Goal: Task Accomplishment & Management: Complete application form

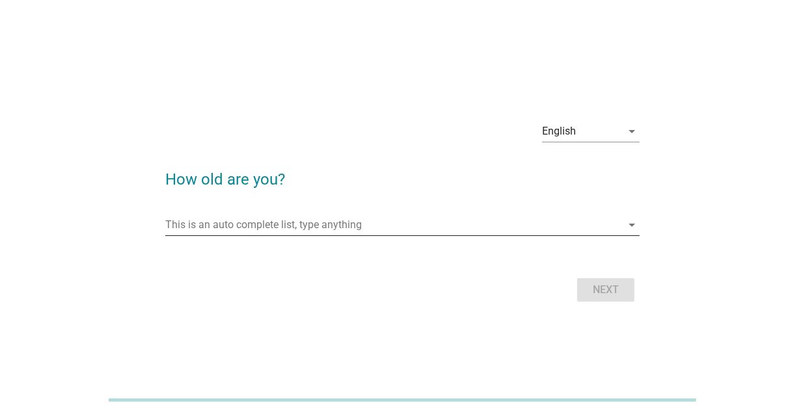
click at [308, 222] on input "This is an auto complete list, type anything" at bounding box center [393, 225] width 456 height 21
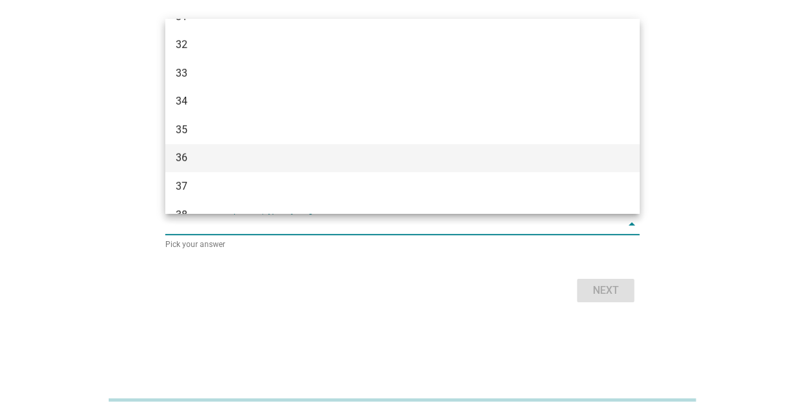
scroll to position [521, 0]
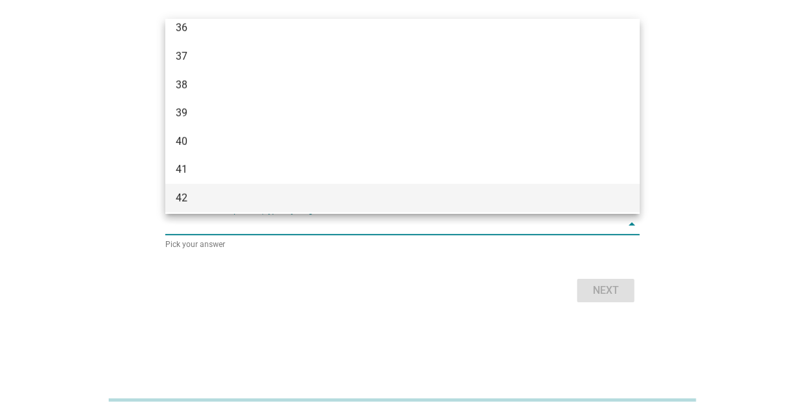
click at [209, 200] on div "42" at bounding box center [384, 199] width 416 height 16
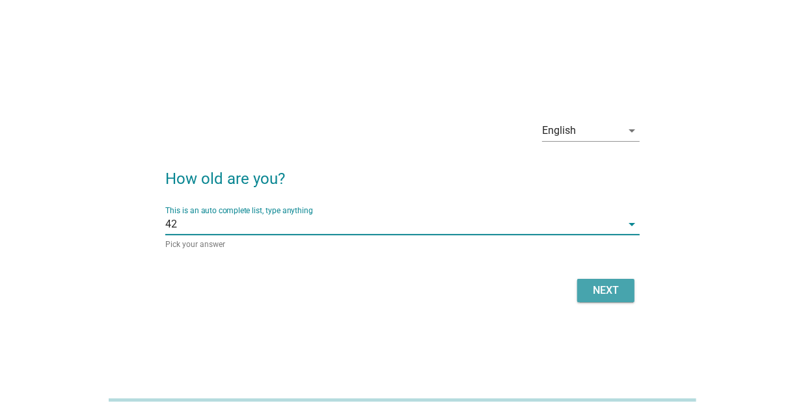
click at [579, 290] on button "Next" at bounding box center [605, 290] width 57 height 23
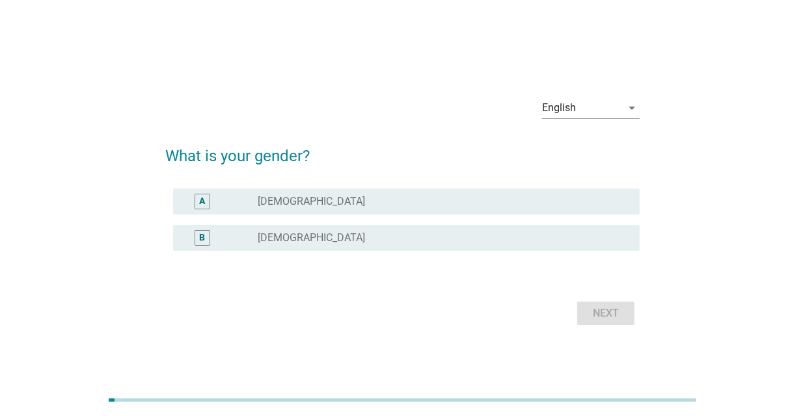
click at [336, 234] on div "radio_button_unchecked [DEMOGRAPHIC_DATA]" at bounding box center [438, 238] width 361 height 13
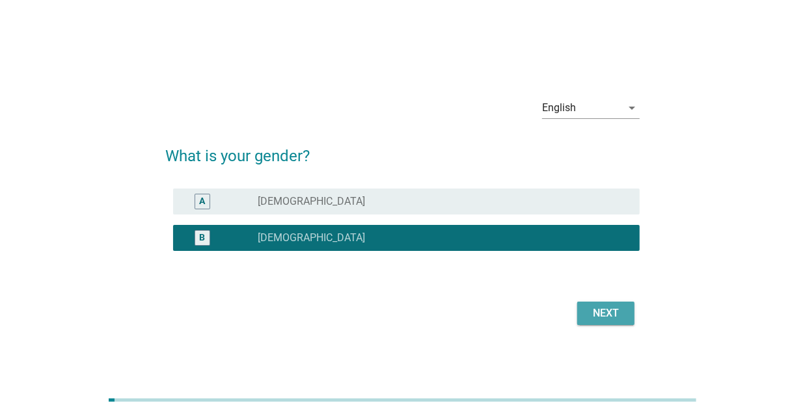
click at [610, 316] on div "Next" at bounding box center [606, 314] width 36 height 16
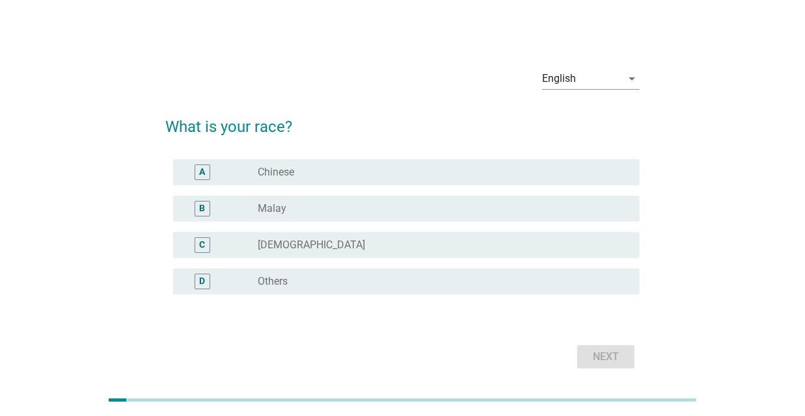
click at [480, 167] on div "radio_button_unchecked Chinese" at bounding box center [438, 172] width 361 height 13
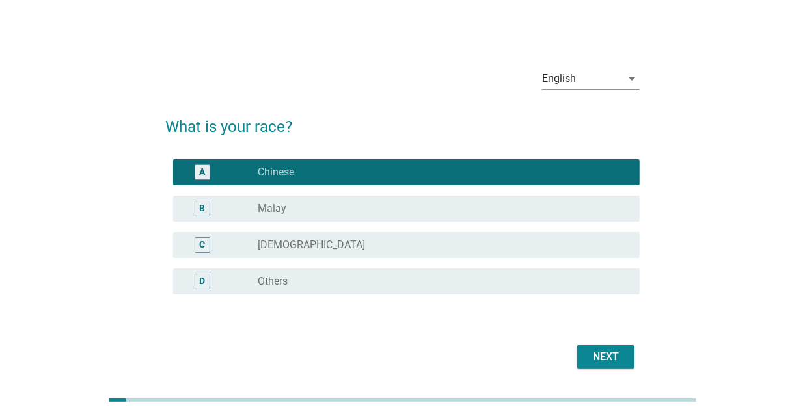
click at [614, 357] on div "Next" at bounding box center [606, 357] width 36 height 16
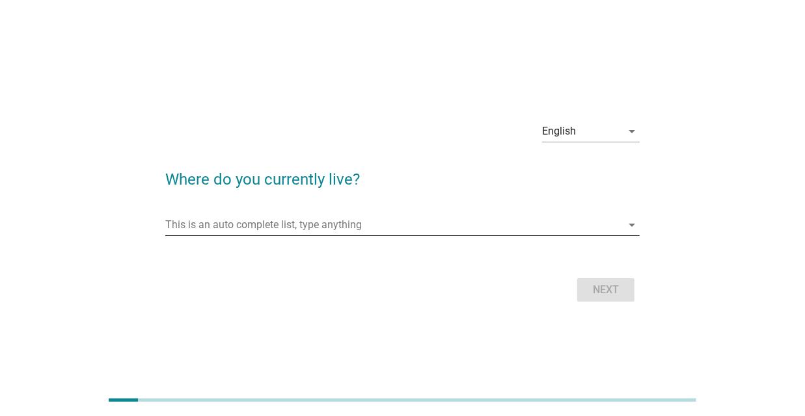
click at [633, 220] on icon "arrow_drop_down" at bounding box center [632, 225] width 16 height 16
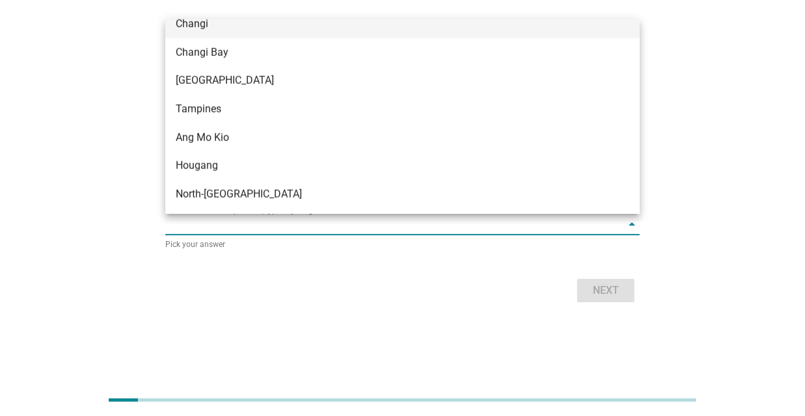
scroll to position [781, 0]
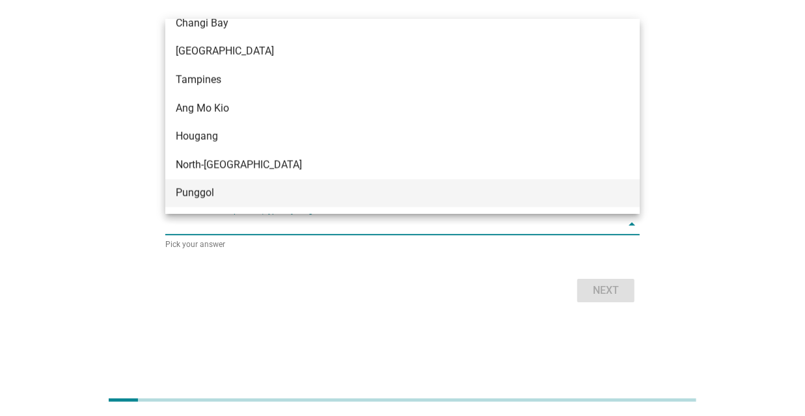
click at [232, 188] on div "Punggol" at bounding box center [384, 193] width 416 height 16
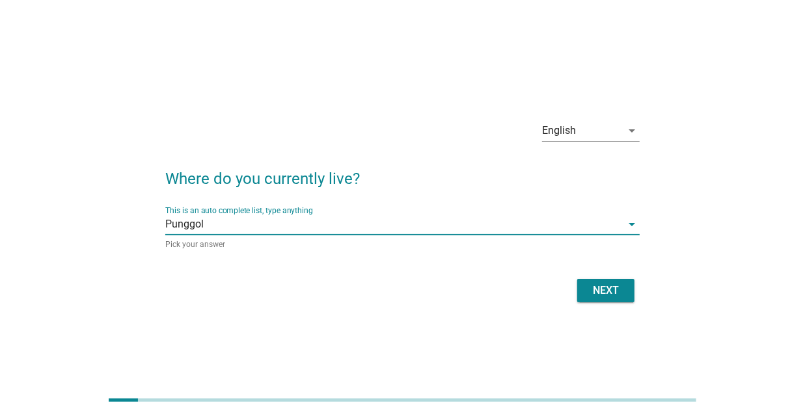
click at [610, 293] on div "Next" at bounding box center [606, 291] width 36 height 16
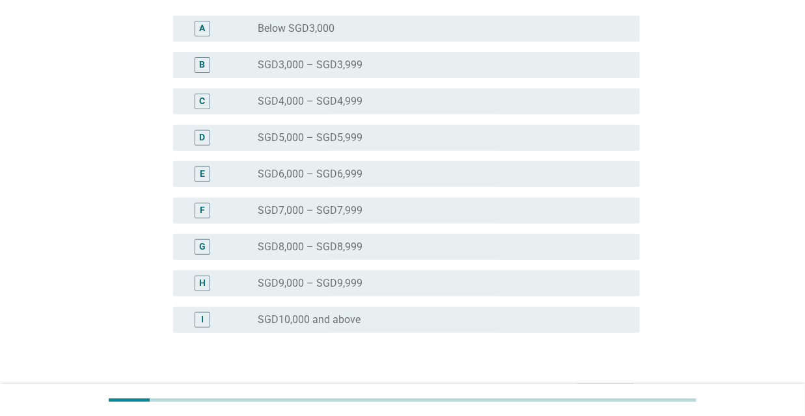
scroll to position [260, 0]
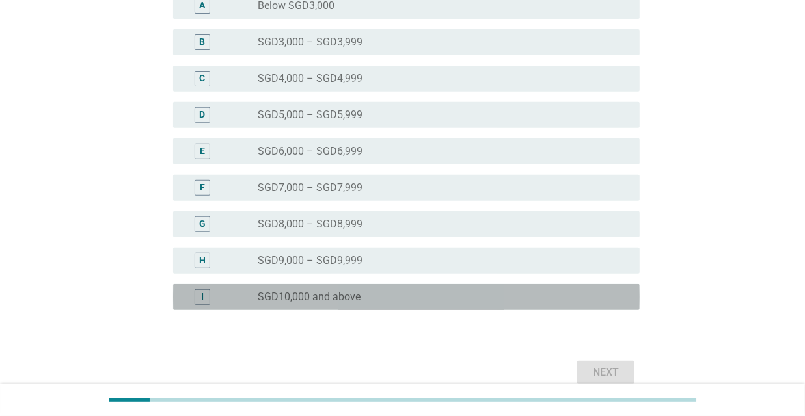
click at [446, 298] on div "radio_button_unchecked SGD10,000 and above" at bounding box center [438, 297] width 361 height 13
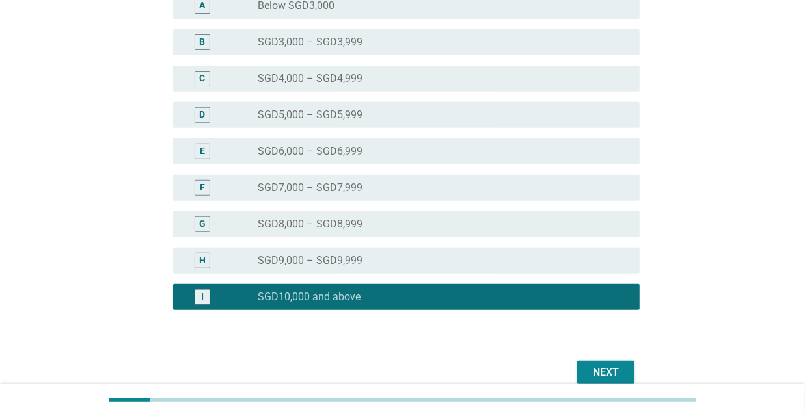
click at [616, 371] on div "Next" at bounding box center [606, 373] width 36 height 16
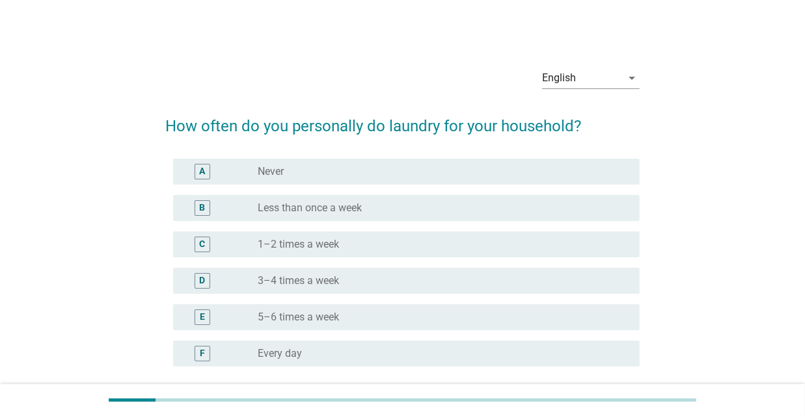
scroll to position [66, 0]
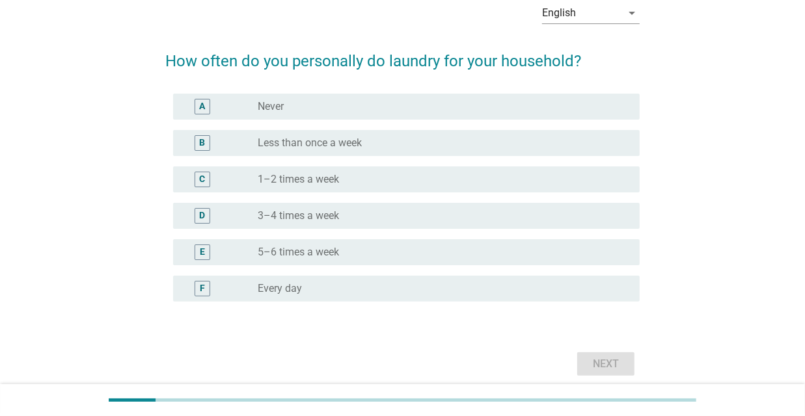
click at [372, 180] on div "radio_button_unchecked 1–2 times a week" at bounding box center [438, 179] width 361 height 13
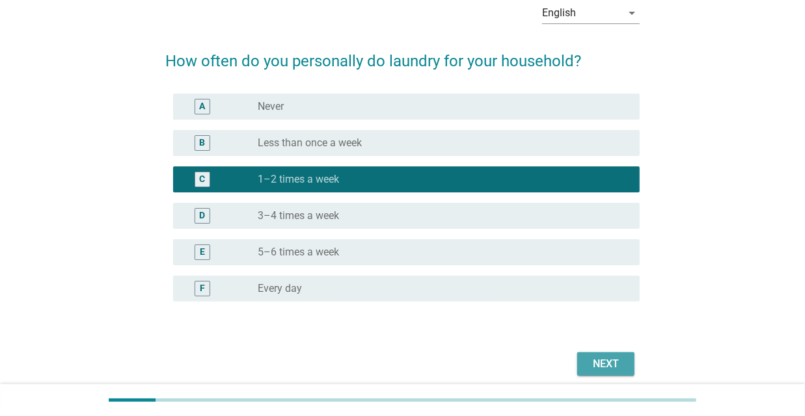
click at [616, 364] on div "Next" at bounding box center [606, 365] width 36 height 16
